Goal: Task Accomplishment & Management: Use online tool/utility

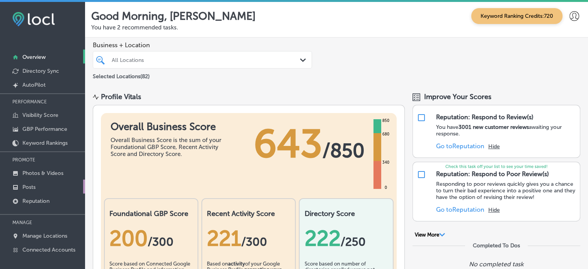
click at [31, 185] on p "Posts" at bounding box center [28, 187] width 13 height 7
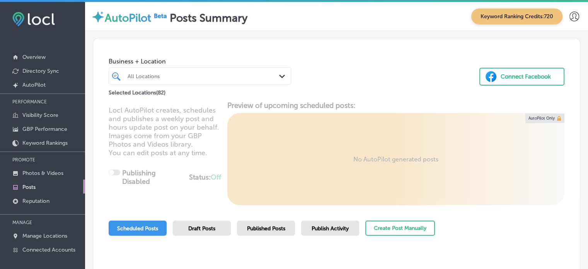
click at [224, 78] on div "All Locations" at bounding box center [204, 76] width 152 height 7
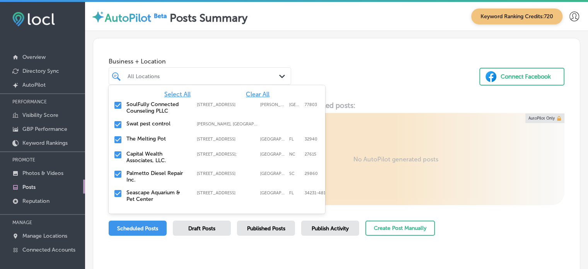
click at [252, 94] on span "Clear All" at bounding box center [258, 93] width 24 height 7
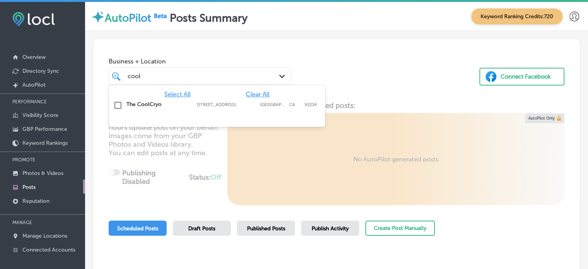
click at [143, 103] on label "The CoolCryo" at bounding box center [157, 104] width 63 height 7
type input "cool"
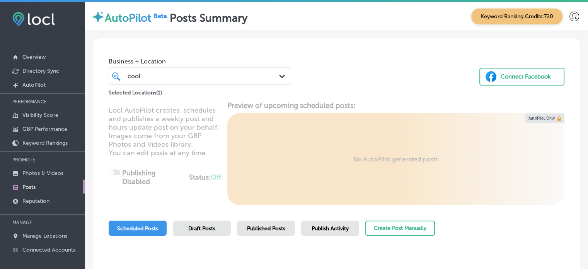
click at [390, 82] on div "Business + Location cool cool Path Created with Sketch. Selected Locations ( 1 …" at bounding box center [336, 67] width 487 height 59
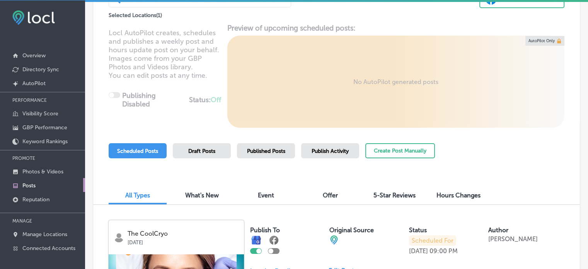
scroll to position [45, 0]
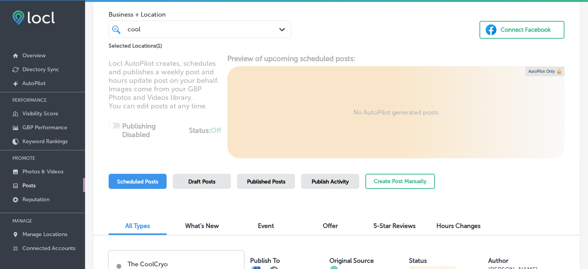
click at [200, 190] on div "Scheduled Posts Draft Posts Published Posts Publish Activity Create Post Manual…" at bounding box center [272, 191] width 326 height 35
click at [323, 183] on span "Publish Activity" at bounding box center [330, 181] width 37 height 7
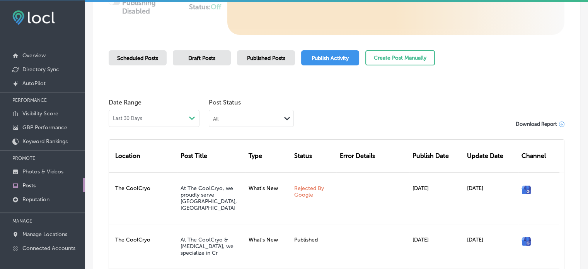
scroll to position [166, 0]
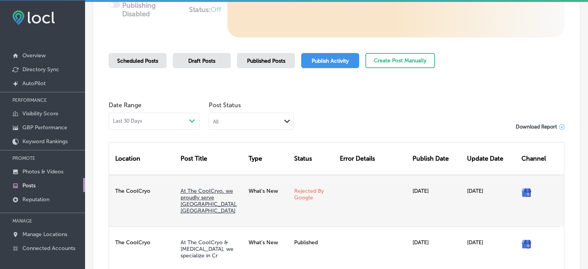
click at [214, 188] on link "At The CoolCryo, we proudly serve [GEOGRAPHIC_DATA], [GEOGRAPHIC_DATA]" at bounding box center [209, 201] width 56 height 26
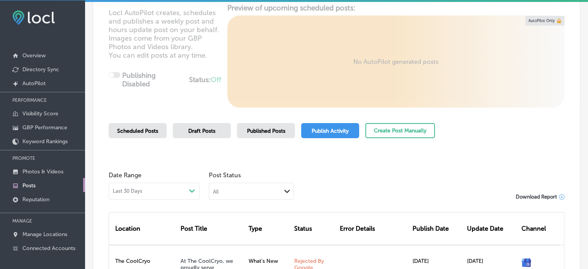
scroll to position [97, 0]
click at [133, 131] on span "Scheduled Posts" at bounding box center [137, 130] width 41 height 7
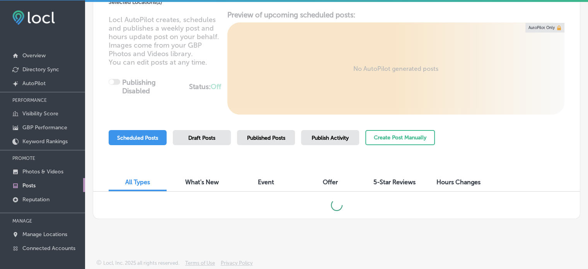
click at [274, 142] on div "Published Posts" at bounding box center [266, 137] width 58 height 15
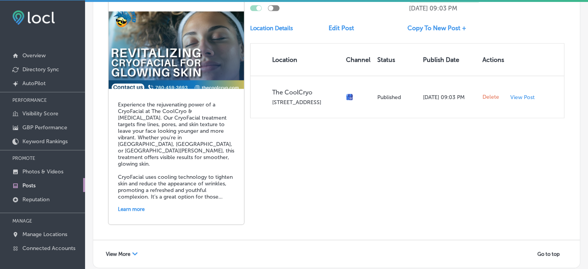
scroll to position [1751, 0]
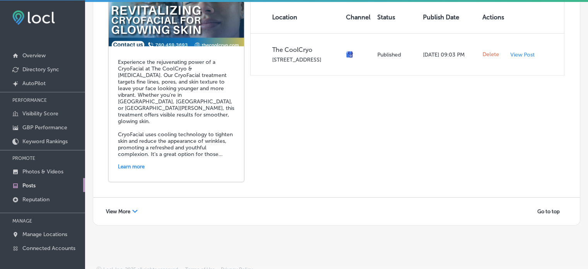
click at [133, 205] on div "View More Path Created with Sketch." at bounding box center [122, 211] width 42 height 12
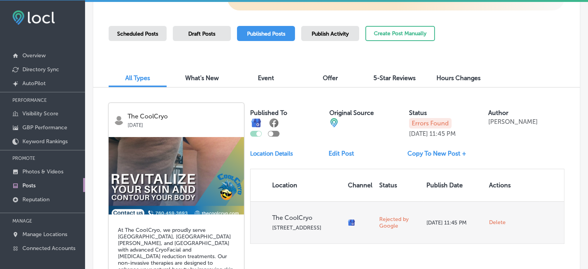
scroll to position [193, 0]
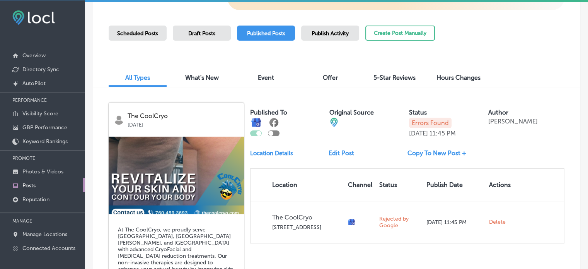
click at [372, 143] on div "Published To Original Source Status Errors Found Aug 20, 2025 11:45 PM Author J…" at bounding box center [407, 172] width 314 height 141
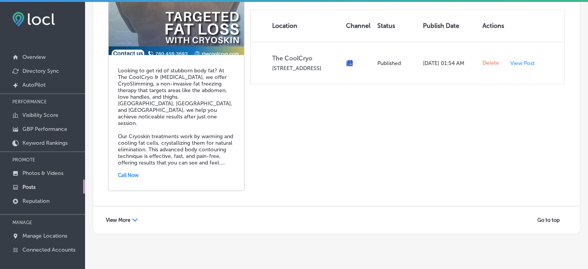
scroll to position [186, 0]
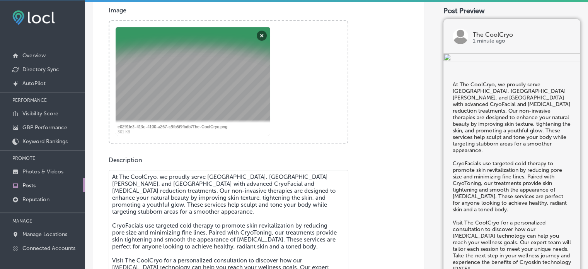
scroll to position [287, 0]
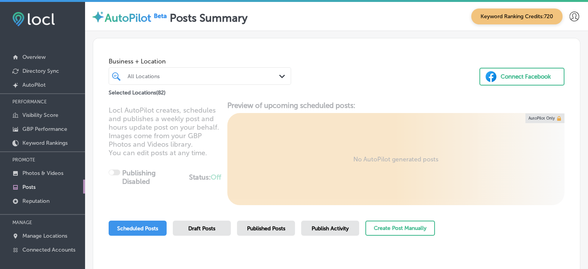
scroll to position [89, 0]
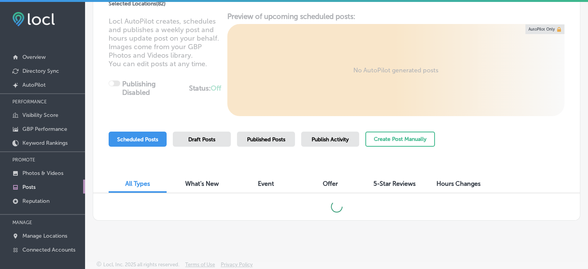
click at [322, 139] on span "Publish Activity" at bounding box center [330, 139] width 37 height 7
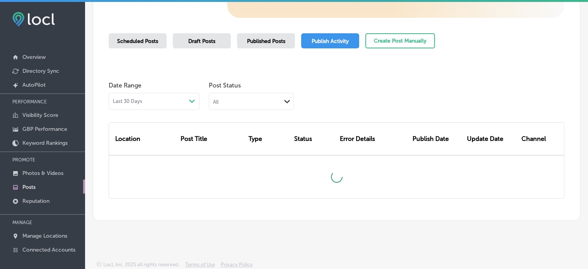
scroll to position [2, 0]
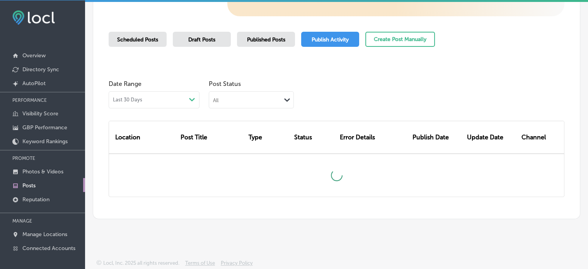
click at [256, 41] on span "Published Posts" at bounding box center [266, 39] width 38 height 7
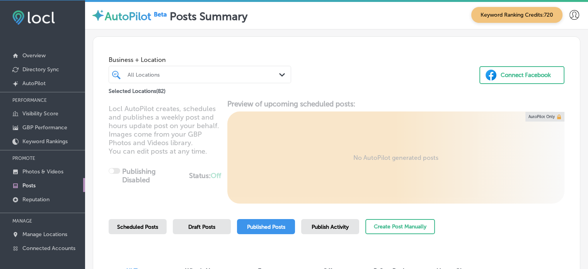
click at [181, 78] on div at bounding box center [192, 74] width 131 height 10
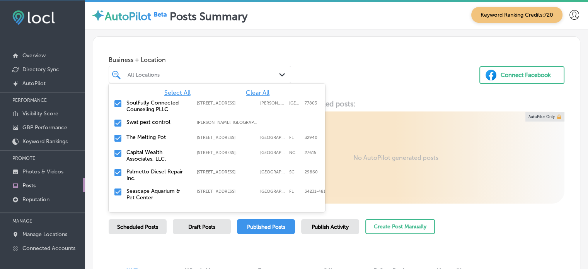
click at [256, 91] on span "Clear All" at bounding box center [258, 92] width 24 height 7
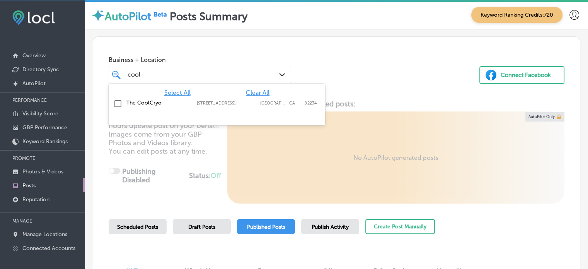
click at [136, 101] on label "The CoolCryo" at bounding box center [157, 102] width 63 height 7
type input "cool"
click at [362, 61] on div "Business + Location option 67555 E Palm Canyon Dr Suite E103; , selected. optio…" at bounding box center [336, 66] width 487 height 59
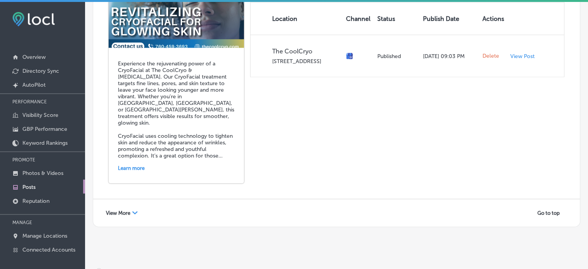
scroll to position [1525, 0]
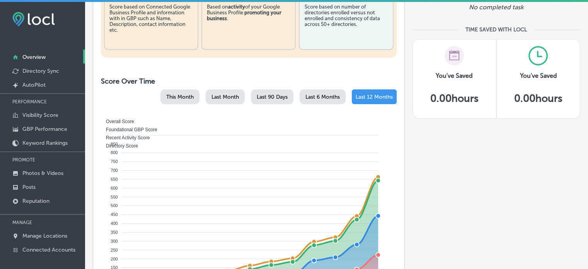
scroll to position [183, 0]
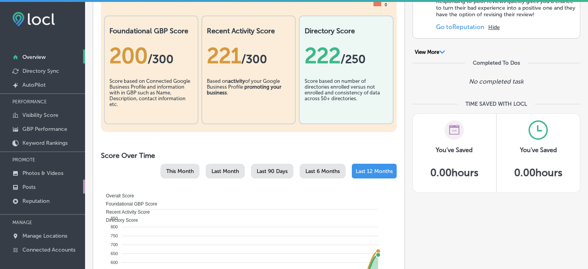
click at [28, 187] on p "Posts" at bounding box center [28, 187] width 13 height 7
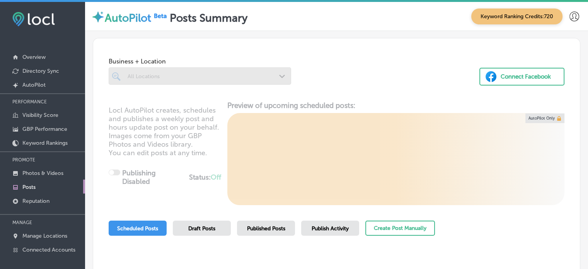
click at [244, 74] on div at bounding box center [200, 75] width 183 height 17
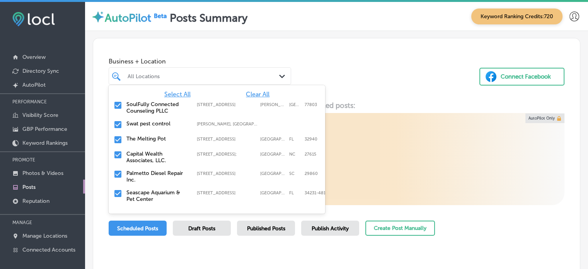
click at [244, 74] on div "All Locations" at bounding box center [204, 76] width 152 height 7
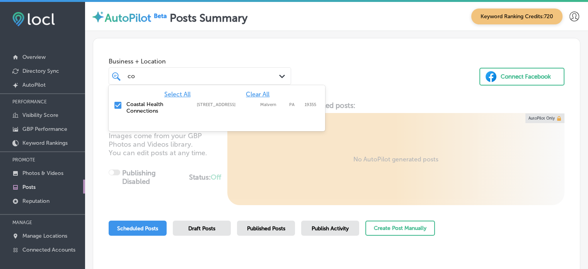
type input "c"
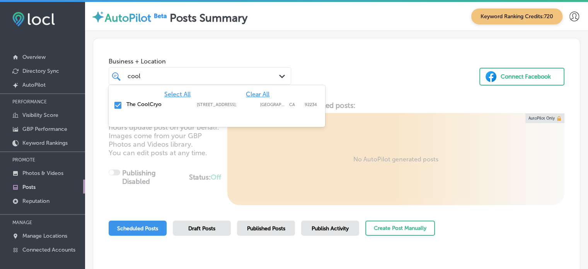
click at [255, 93] on span "Clear All" at bounding box center [258, 93] width 24 height 7
click at [127, 102] on label "The CoolCryo" at bounding box center [157, 104] width 63 height 7
type input "cool"
click at [333, 80] on div "Business + Location option 67555 E Palm Canyon Dr Suite E103; , selected. optio…" at bounding box center [336, 67] width 487 height 59
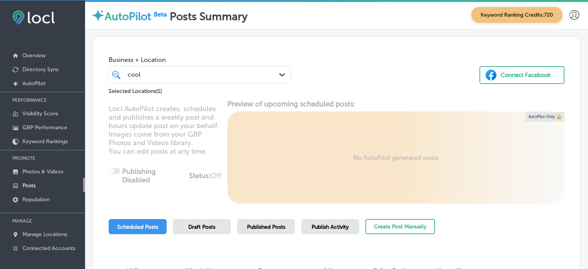
click at [324, 224] on span "Publish Activity" at bounding box center [330, 227] width 37 height 7
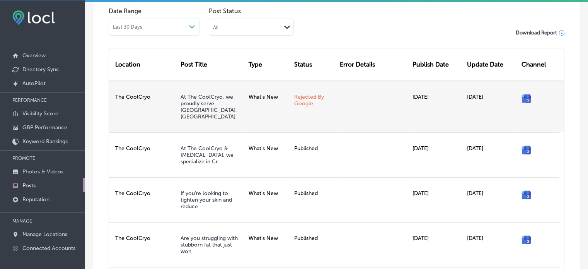
scroll to position [260, 0]
click at [196, 100] on link "At The CoolCryo, we proudly serve Palm Desert, Ind" at bounding box center [209, 107] width 56 height 26
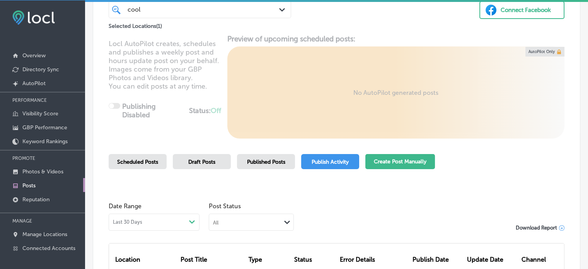
scroll to position [0, 0]
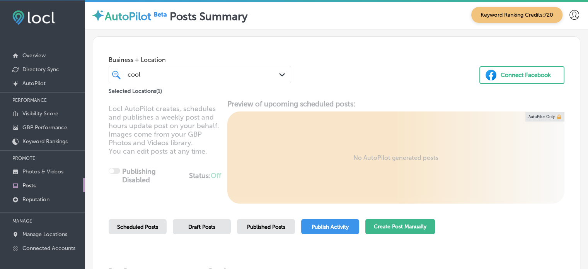
click at [394, 224] on button "Create Post Manually" at bounding box center [400, 226] width 70 height 15
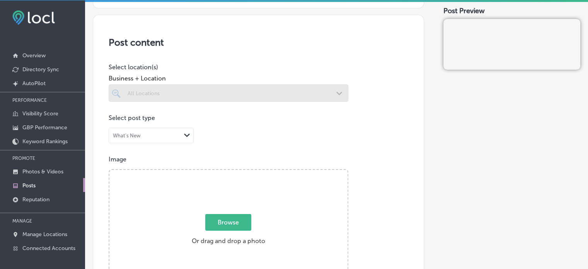
scroll to position [152, 0]
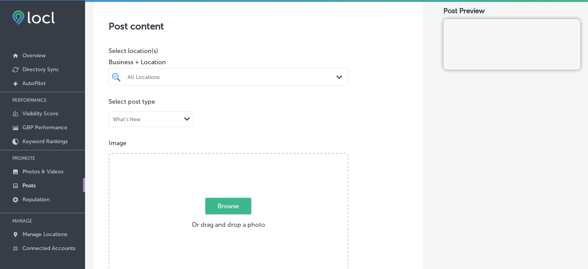
click at [195, 79] on div "All Locations" at bounding box center [233, 76] width 210 height 7
click at [138, 104] on label "The CoolCryo" at bounding box center [161, 105] width 70 height 7
type input "cool"
click at [249, 22] on h3 "Post content" at bounding box center [259, 25] width 300 height 11
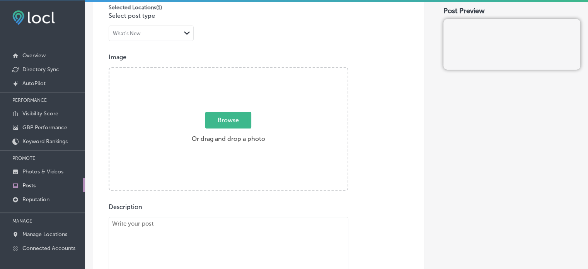
scroll to position [246, 0]
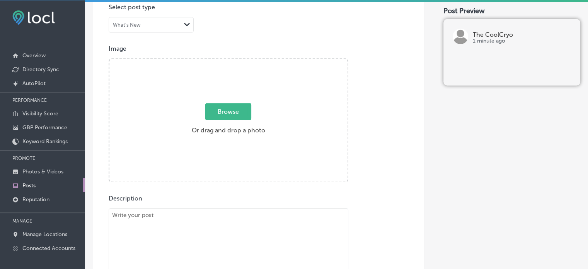
click at [208, 215] on textarea at bounding box center [229, 262] width 240 height 108
paste textarea "At The CoolCryo, we proudly serve Palm Desert, Indian Wells, and La Quinta with…"
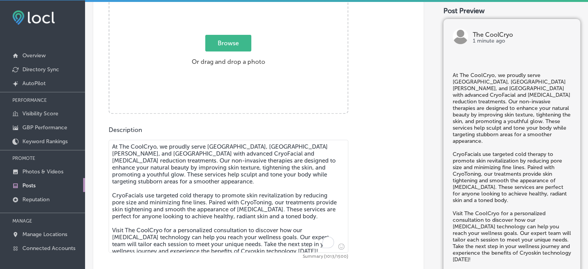
scroll to position [367, 0]
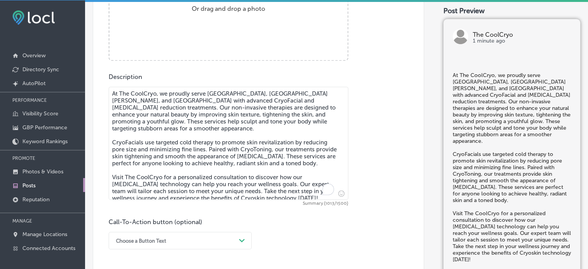
type textarea "At The CoolCryo, we proudly serve Palm Desert, Indian Wells, and La Quinta with…"
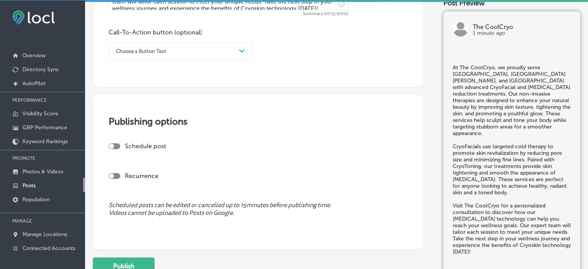
scroll to position [566, 0]
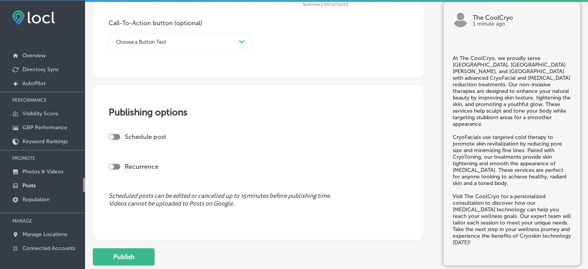
click at [207, 48] on div "Choose a Button Text Path Created with Sketch." at bounding box center [180, 41] width 143 height 17
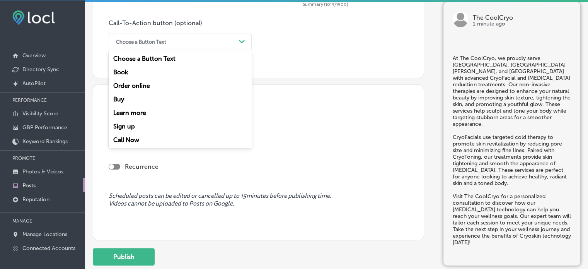
click at [141, 111] on div "Learn more" at bounding box center [180, 113] width 143 height 14
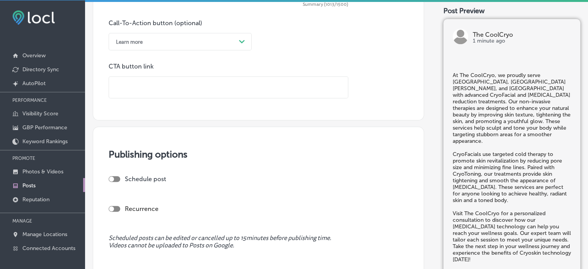
click at [160, 82] on input "text" at bounding box center [228, 87] width 239 height 21
paste input "https://www.thecoolcryo.com/"
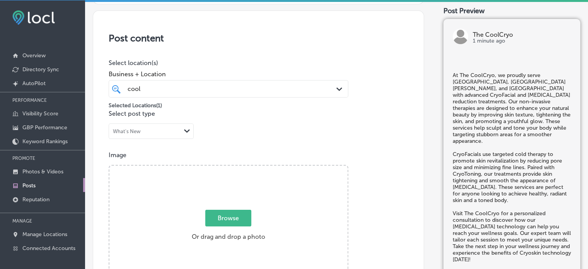
scroll to position [139, 0]
type input "https://www.thecoolcryo.com/"
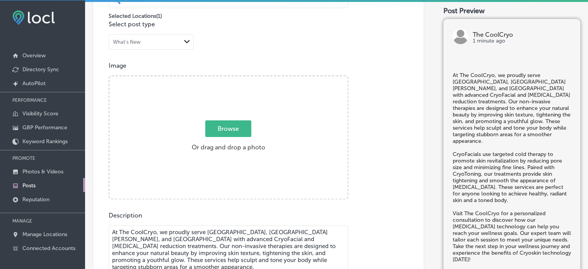
scroll to position [173, 0]
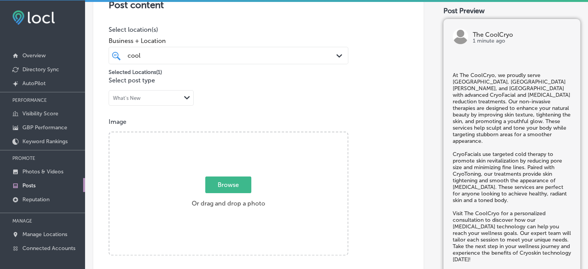
click at [335, 153] on div "Browse Or drag and drop a photo" at bounding box center [228, 194] width 238 height 124
click at [109, 132] on input "Browse Or drag and drop a photo" at bounding box center [228, 133] width 238 height 2
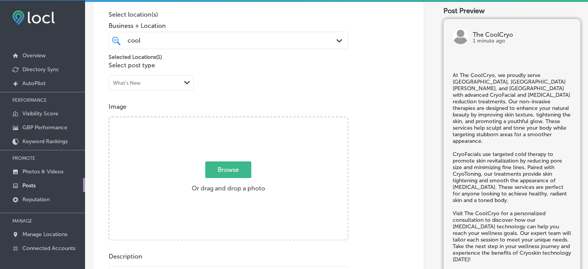
type input "C:\fakepath\IMG_5963.jpg"
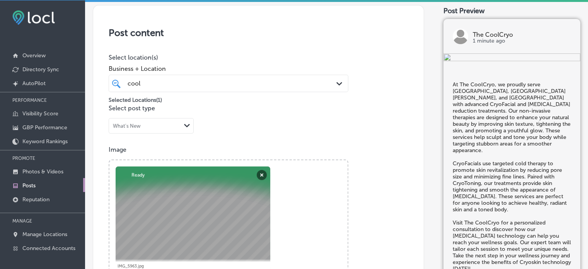
scroll to position [149, 0]
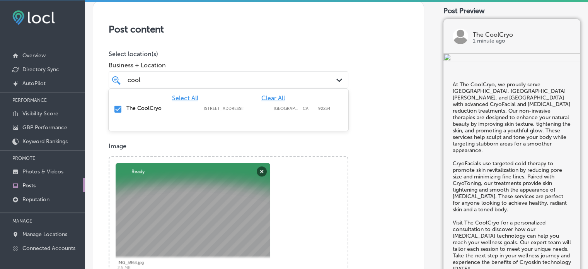
click at [295, 85] on div "cool cool Path Created with Sketch." at bounding box center [229, 79] width 240 height 17
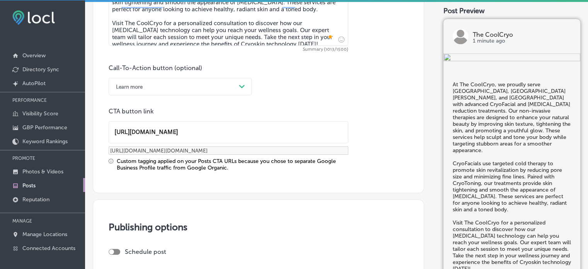
scroll to position [690, 0]
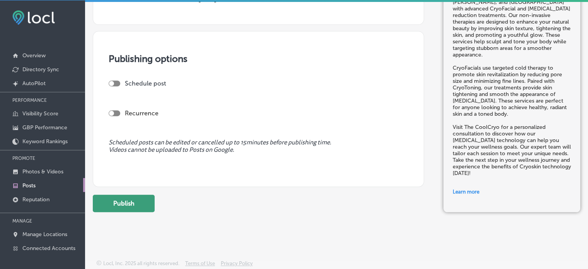
click at [129, 202] on button "Publish" at bounding box center [124, 203] width 62 height 17
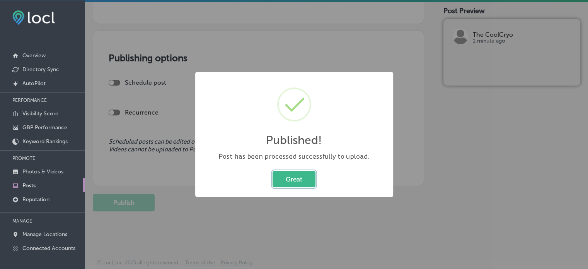
scroll to position [620, 0]
click at [297, 176] on button "Great" at bounding box center [294, 179] width 43 height 16
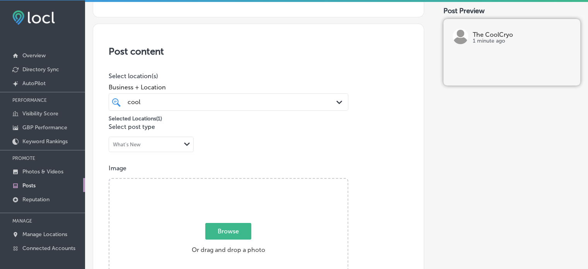
scroll to position [23, 0]
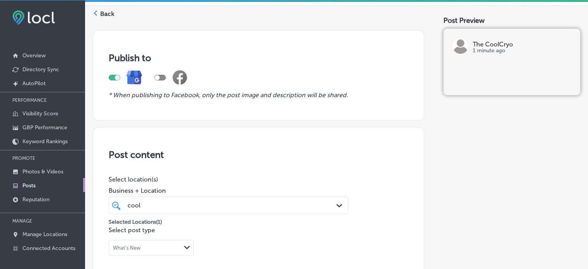
click at [101, 12] on label "Back" at bounding box center [107, 14] width 14 height 9
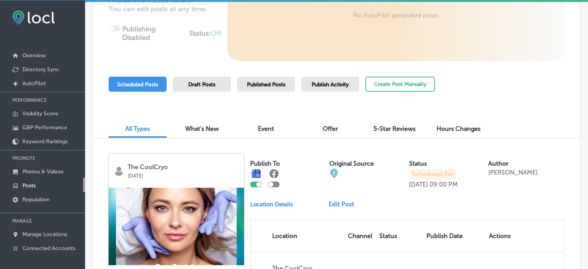
scroll to position [142, 0]
click at [324, 77] on div "Publish Activity" at bounding box center [330, 84] width 58 height 15
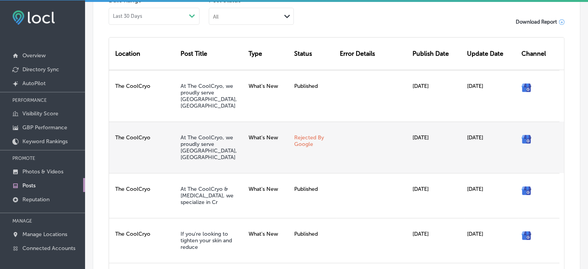
scroll to position [274, 0]
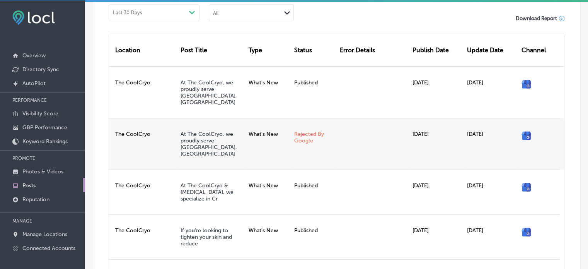
click at [470, 125] on div "[DATE]" at bounding box center [491, 143] width 55 height 51
click at [522, 89] on icon at bounding box center [526, 84] width 9 height 8
drag, startPoint x: 258, startPoint y: 111, endPoint x: 307, endPoint y: 130, distance: 52.9
click at [307, 130] on div "The CoolCryo At The CoolCryo, we proudly serve Palm Desert, Ind What's New Reje…" at bounding box center [336, 143] width 455 height 51
click at [307, 131] on link "Rejected By Google" at bounding box center [309, 137] width 30 height 13
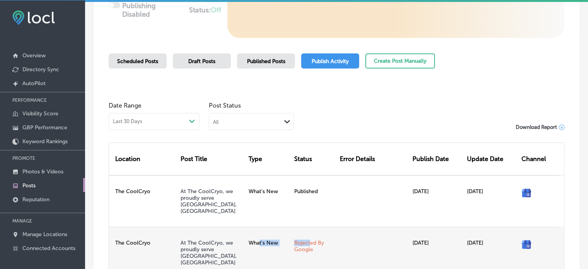
scroll to position [162, 0]
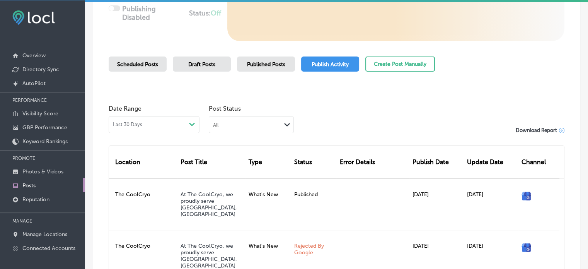
click at [261, 69] on div "Published Posts" at bounding box center [266, 63] width 58 height 15
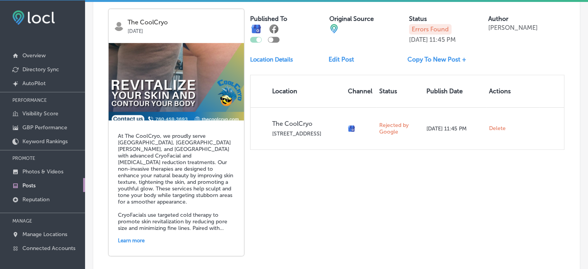
scroll to position [566, 0]
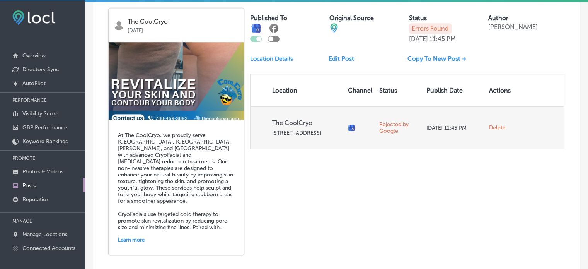
click at [492, 129] on span "Delete" at bounding box center [497, 127] width 17 height 7
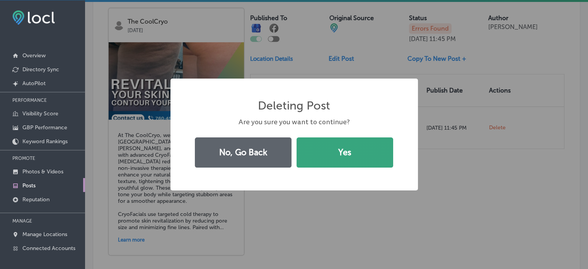
click at [341, 156] on button "Yes" at bounding box center [345, 152] width 97 height 30
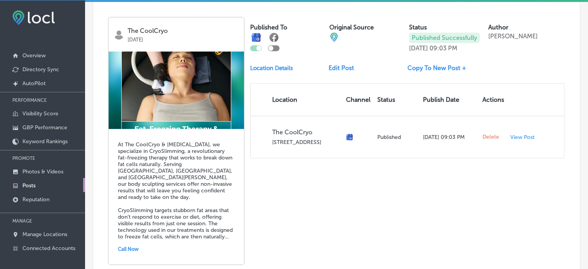
scroll to position [557, 0]
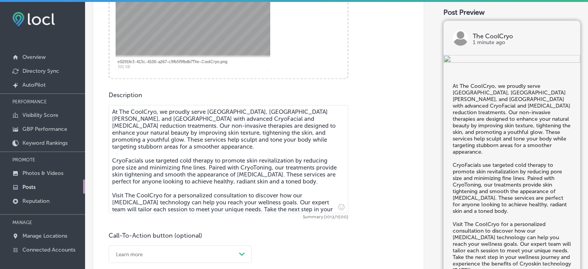
scroll to position [356, 0]
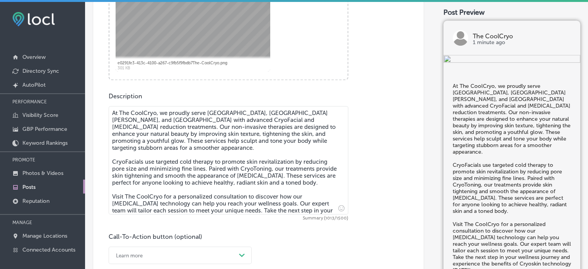
click at [151, 133] on textarea "At The CoolCryo, we proudly serve [GEOGRAPHIC_DATA], [GEOGRAPHIC_DATA][PERSON_N…" at bounding box center [229, 160] width 240 height 108
click at [112, 112] on textarea "At The CoolCryo, we proudly serve [GEOGRAPHIC_DATA], [GEOGRAPHIC_DATA][PERSON_N…" at bounding box center [229, 160] width 240 height 108
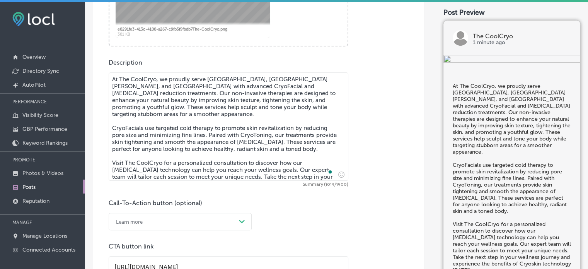
scroll to position [2, 0]
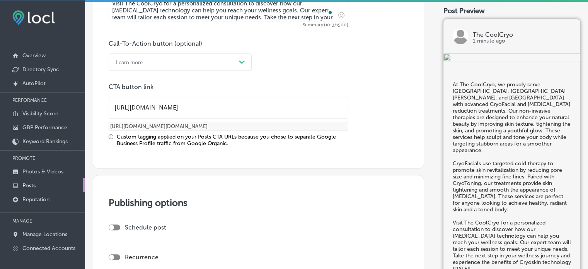
drag, startPoint x: 112, startPoint y: 112, endPoint x: 365, endPoint y: 166, distance: 259.0
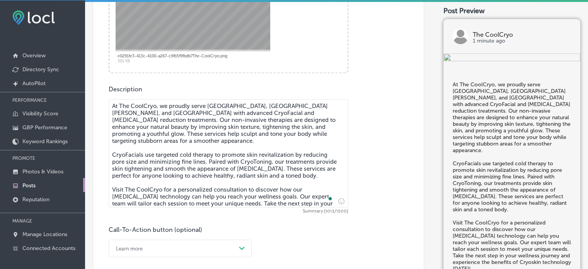
scroll to position [361, 0]
click at [240, 155] on textarea "At The CoolCryo, we proudly serve Palm Desert, Indian Wells, and La Quinta with…" at bounding box center [229, 153] width 240 height 108
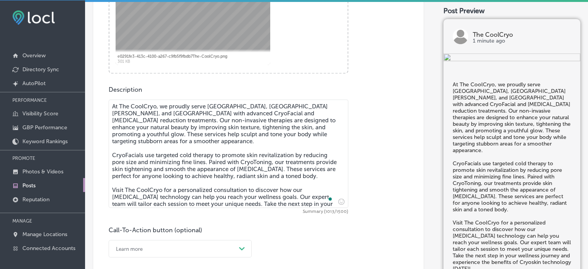
click at [240, 155] on textarea "At The CoolCryo, we proudly serve Palm Desert, Indian Wells, and La Quinta with…" at bounding box center [229, 153] width 240 height 108
drag, startPoint x: 112, startPoint y: 107, endPoint x: 321, endPoint y: 207, distance: 231.5
click at [321, 207] on div "At The CoolCryo, we proudly serve Palm Desert, Indian Wells, and La Quinta with…" at bounding box center [229, 156] width 240 height 114
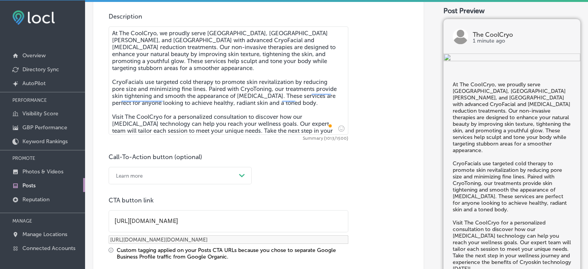
scroll to position [442, 0]
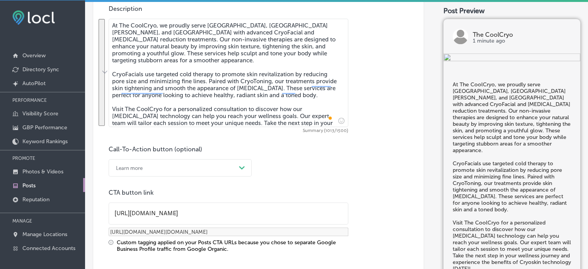
click at [203, 221] on input "https://www.thecoolcryo.com/" at bounding box center [228, 213] width 239 height 21
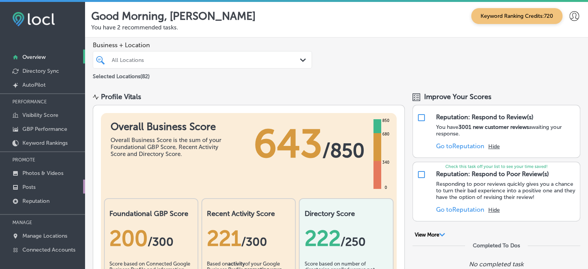
click at [44, 187] on link "Posts" at bounding box center [42, 186] width 85 height 14
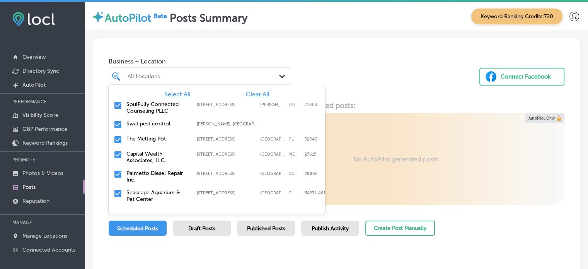
click at [232, 78] on div "All Locations" at bounding box center [204, 76] width 152 height 7
click at [246, 94] on span "Clear All" at bounding box center [258, 93] width 24 height 7
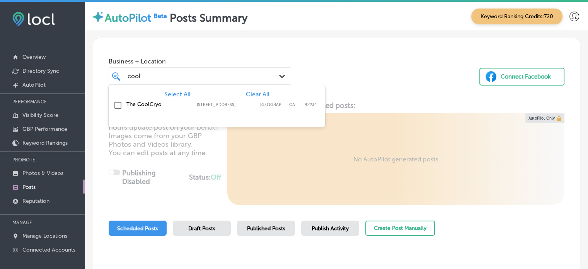
click at [146, 103] on label "The CoolCryo" at bounding box center [157, 104] width 63 height 7
type input "cool"
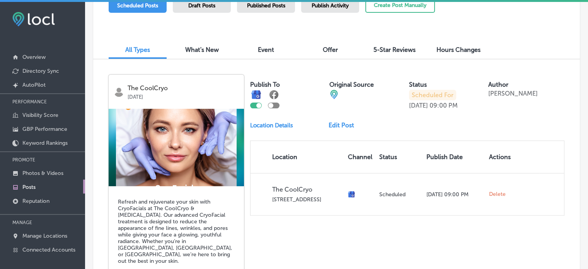
scroll to position [222, 0]
click at [331, 10] on div "Publish Activity" at bounding box center [330, 5] width 58 height 15
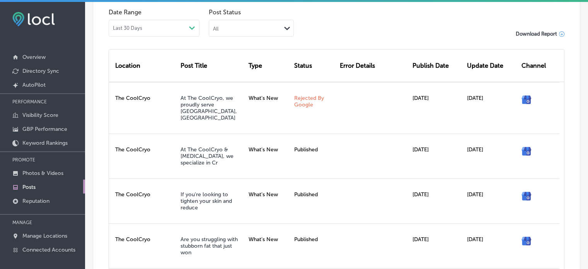
scroll to position [262, 0]
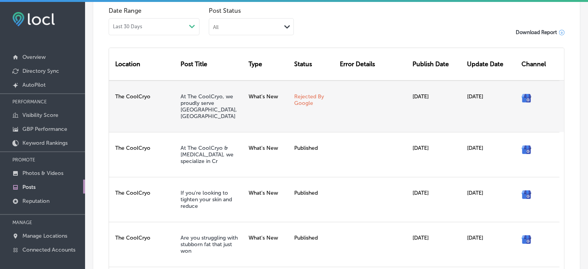
click at [302, 96] on link "Rejected By Google" at bounding box center [309, 99] width 30 height 13
click at [195, 99] on link "At The CoolCryo, we proudly serve [GEOGRAPHIC_DATA], [GEOGRAPHIC_DATA]" at bounding box center [209, 106] width 56 height 26
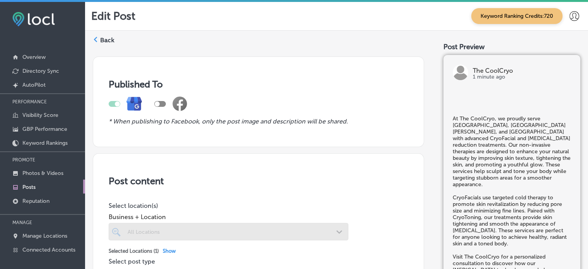
click at [348, 113] on div at bounding box center [259, 104] width 300 height 28
click at [107, 39] on label "Back" at bounding box center [107, 40] width 14 height 9
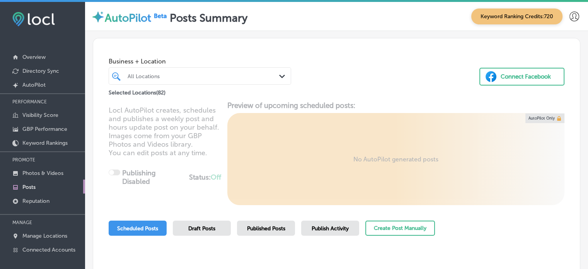
scroll to position [89, 0]
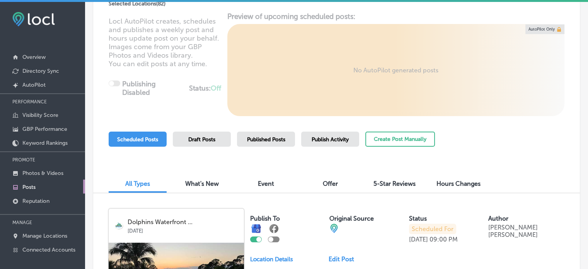
click at [312, 138] on span "Publish Activity" at bounding box center [330, 139] width 37 height 7
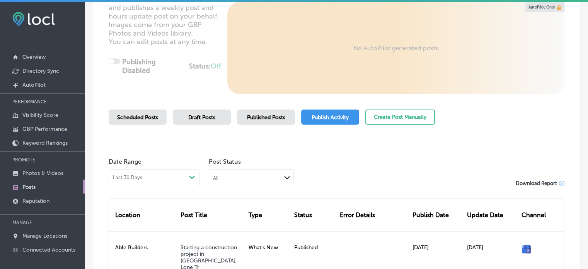
scroll to position [95, 0]
